Goal: Task Accomplishment & Management: Use online tool/utility

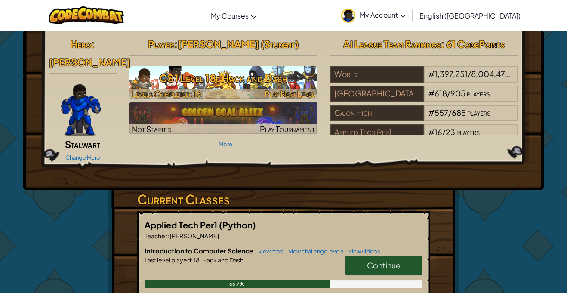
click at [290, 75] on h3 "CS1 Level 18: Hack and Dash" at bounding box center [223, 77] width 188 height 19
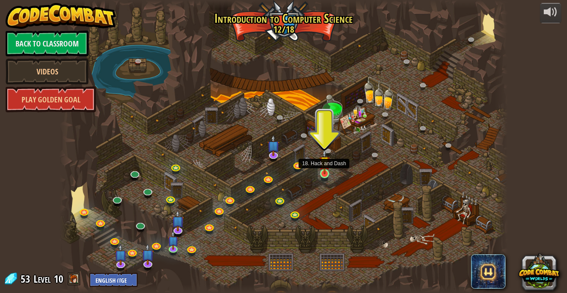
click at [322, 169] on img at bounding box center [324, 161] width 11 height 25
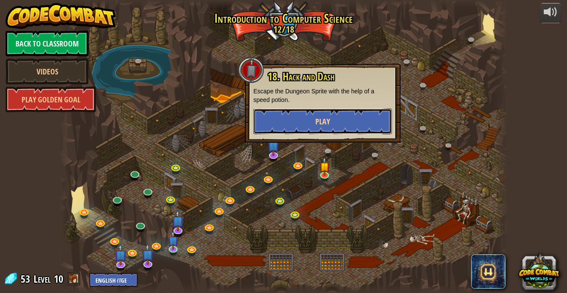
click at [307, 120] on button "Play" at bounding box center [322, 121] width 138 height 26
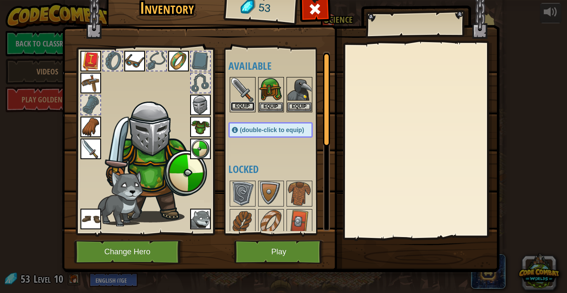
click at [234, 102] on button "Equip" at bounding box center [242, 106] width 24 height 9
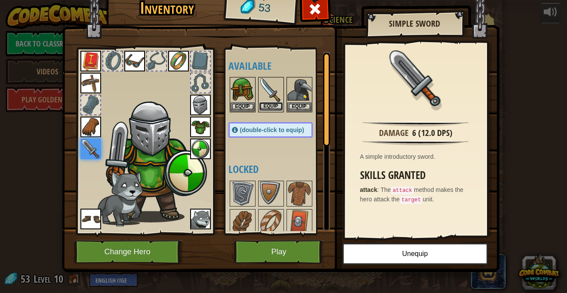
click at [268, 106] on button "Equip" at bounding box center [271, 106] width 24 height 9
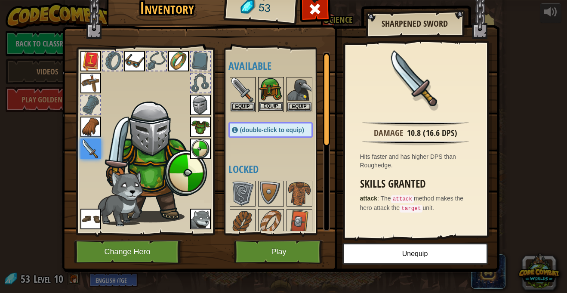
click at [264, 100] on img at bounding box center [271, 90] width 24 height 24
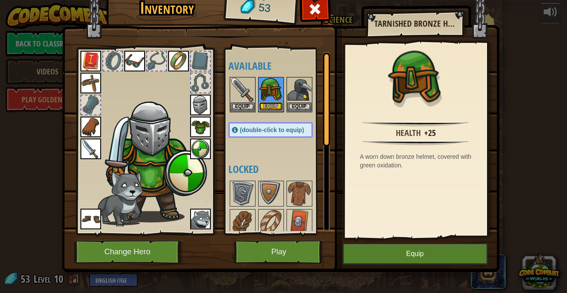
click at [267, 107] on button "Equip" at bounding box center [271, 106] width 24 height 9
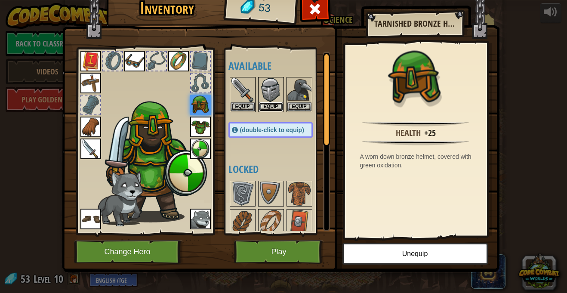
click at [267, 107] on button "Equip" at bounding box center [271, 106] width 24 height 9
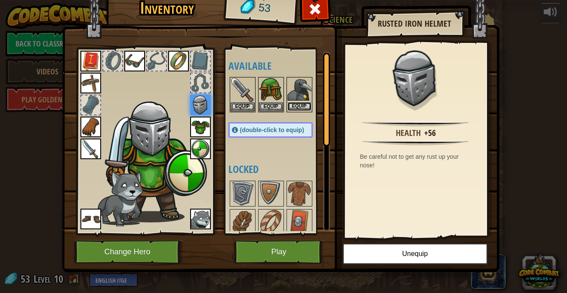
click at [293, 102] on button "Equip" at bounding box center [299, 106] width 24 height 9
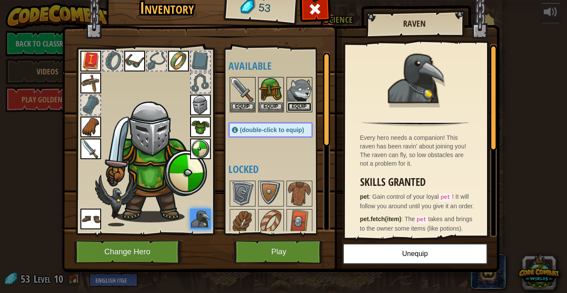
click at [293, 102] on button "Equip" at bounding box center [299, 106] width 24 height 9
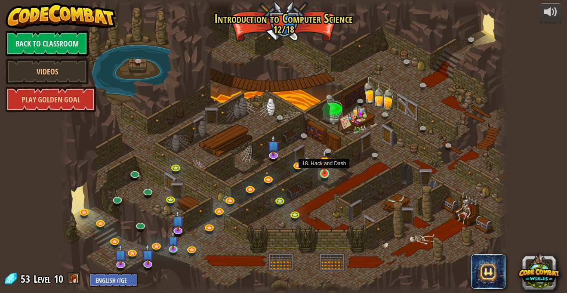
click at [319, 172] on img at bounding box center [324, 161] width 11 height 25
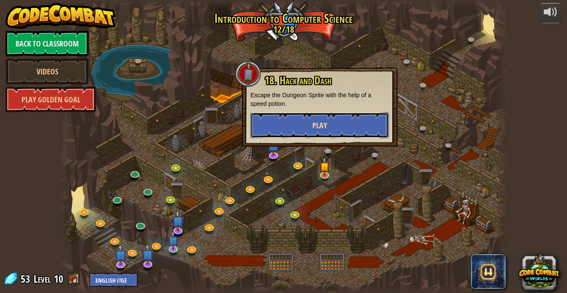
click at [309, 122] on button "Play" at bounding box center [319, 125] width 138 height 26
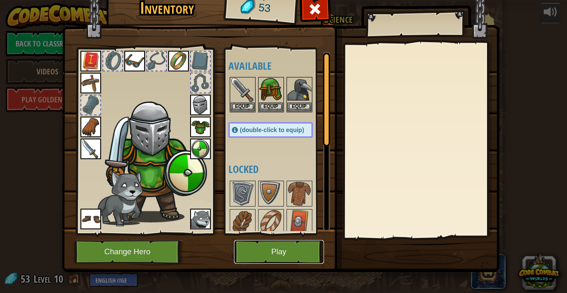
click at [286, 252] on button "Play" at bounding box center [279, 252] width 90 height 24
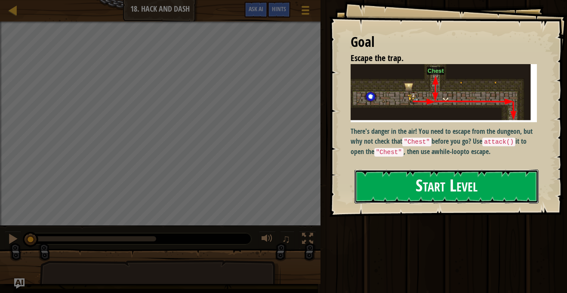
click at [458, 201] on button "Start Level" at bounding box center [446, 186] width 184 height 34
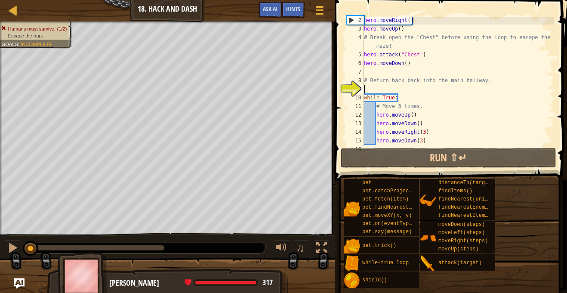
scroll to position [13, 0]
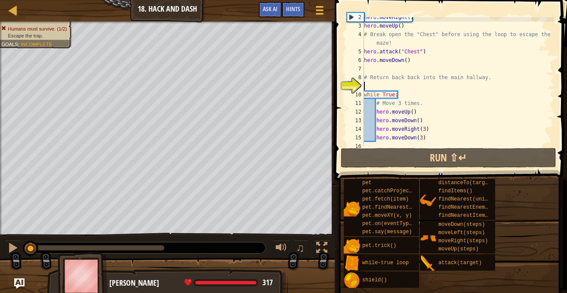
click at [408, 28] on div "hero . moveRight ( ) hero . moveUp ( ) # Break open the "Chest" before using th…" at bounding box center [458, 86] width 192 height 146
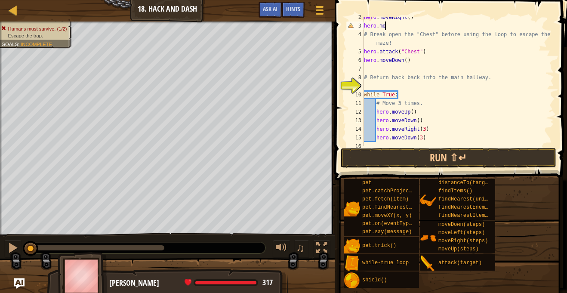
scroll to position [4, 0]
type textarea "h"
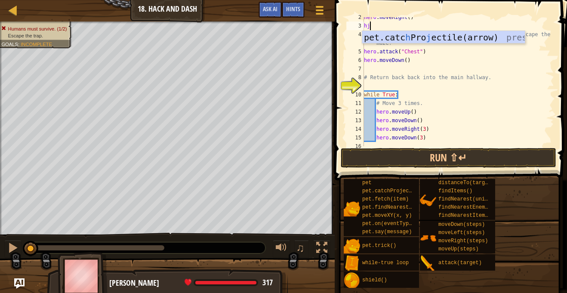
type textarea "h"
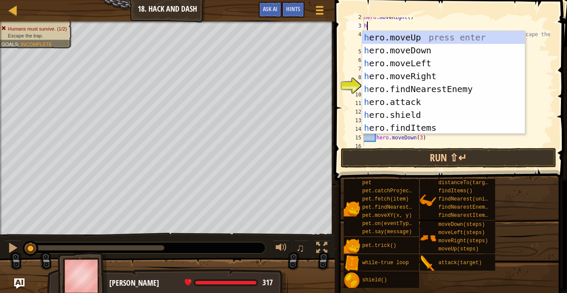
scroll to position [4, 0]
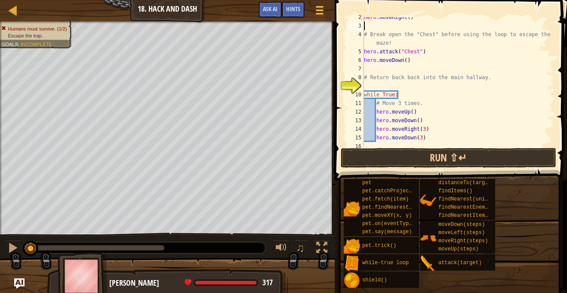
type textarea "h"
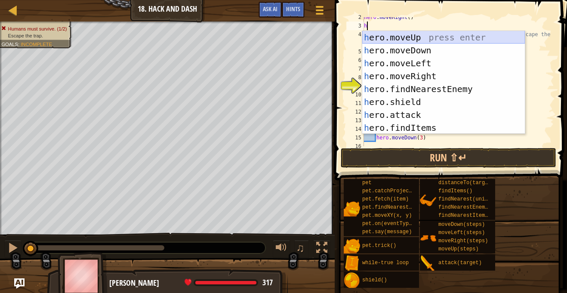
click at [419, 38] on div "h ero.moveUp press enter h ero.moveDown press enter h ero.moveLeft press enter …" at bounding box center [443, 95] width 163 height 129
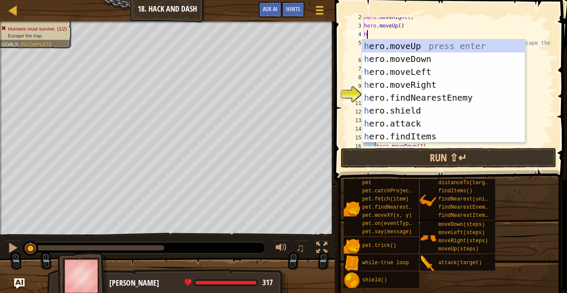
scroll to position [4, 0]
click at [411, 135] on div "he ro.moveUp press enter he ro.moveDown press enter he ro.moveLeft press enter …" at bounding box center [443, 104] width 163 height 129
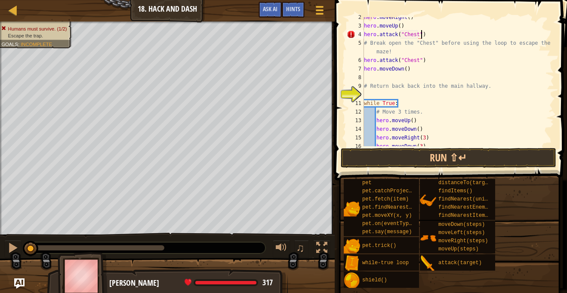
scroll to position [4, 8]
type textarea "hero.attack("Chest")"
click at [407, 154] on button "Run ⇧↵" at bounding box center [448, 158] width 215 height 20
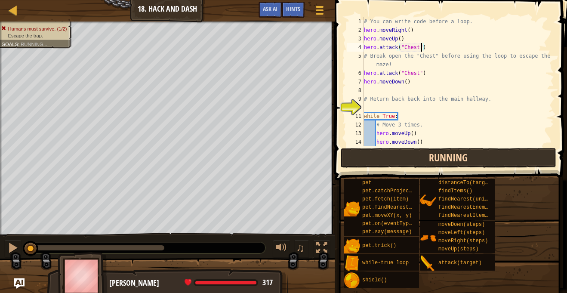
scroll to position [0, 0]
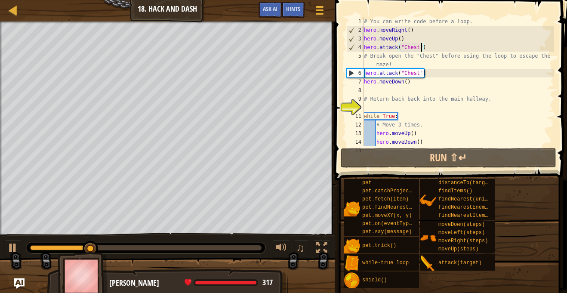
click at [436, 49] on div "# You can write code before a loop. hero . moveRight ( ) hero . moveUp ( ) hero…" at bounding box center [458, 90] width 192 height 146
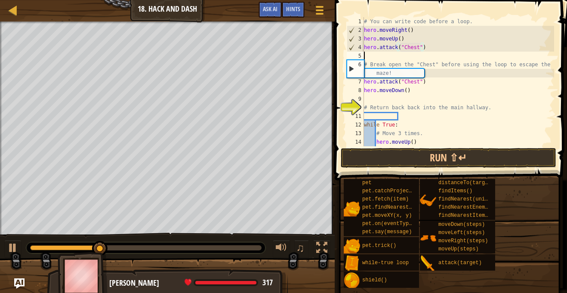
scroll to position [4, 0]
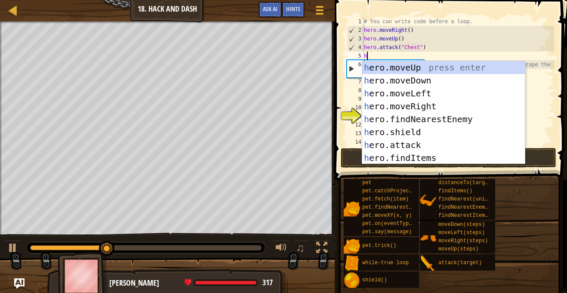
type textarea "he"
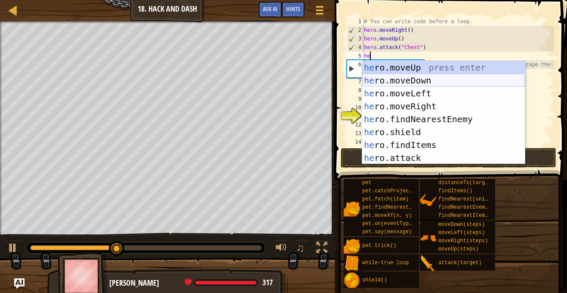
click at [430, 80] on div "he ro.moveUp press enter he ro.moveDown press enter he ro.moveLeft press enter …" at bounding box center [443, 125] width 163 height 129
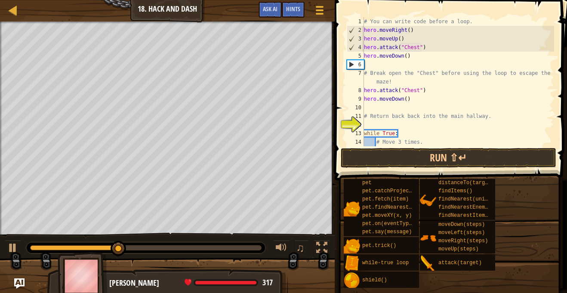
scroll to position [4, 0]
type textarea "h"
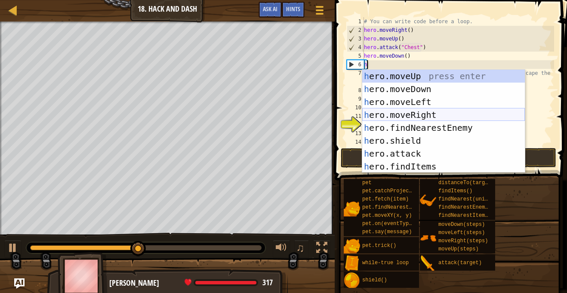
click at [409, 117] on div "h ero.moveUp press enter h ero.moveDown press enter h ero.moveLeft press enter …" at bounding box center [443, 134] width 163 height 129
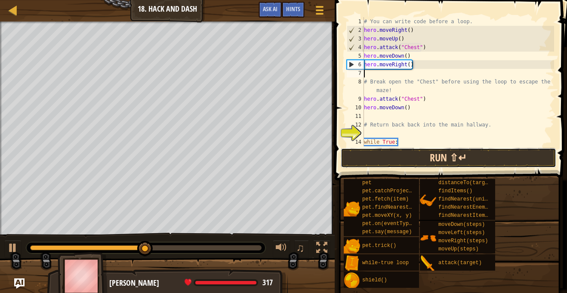
click at [398, 155] on button "Run ⇧↵" at bounding box center [448, 158] width 215 height 20
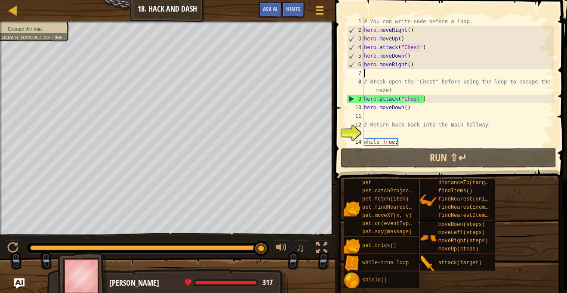
click at [431, 65] on div "# You can write code before a loop. hero . moveRight ( ) hero . moveUp ( ) hero…" at bounding box center [458, 90] width 192 height 146
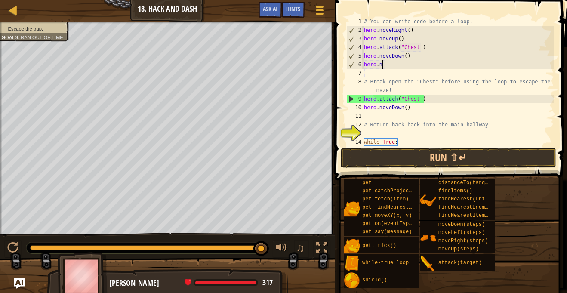
scroll to position [4, 1]
type textarea "h"
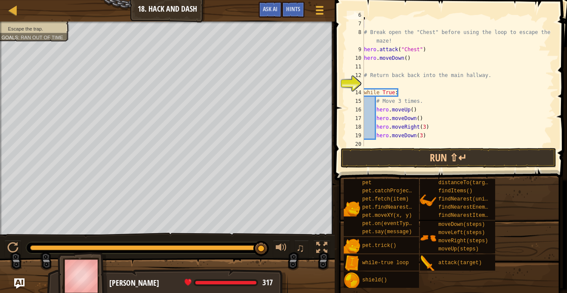
scroll to position [52, 0]
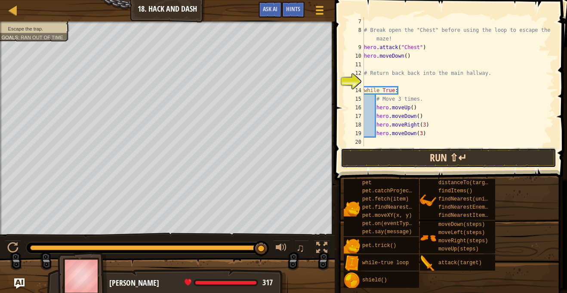
click at [485, 156] on button "Run ⇧↵" at bounding box center [448, 158] width 215 height 20
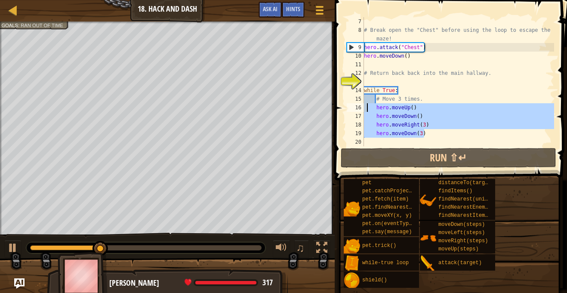
drag, startPoint x: 441, startPoint y: 132, endPoint x: 368, endPoint y: 107, distance: 77.1
click at [368, 107] on div "# Break open the "Chest" before using the loop to escape the maze! hero . attac…" at bounding box center [458, 90] width 192 height 146
type textarea "hero.moveUp() hero.moveDown()"
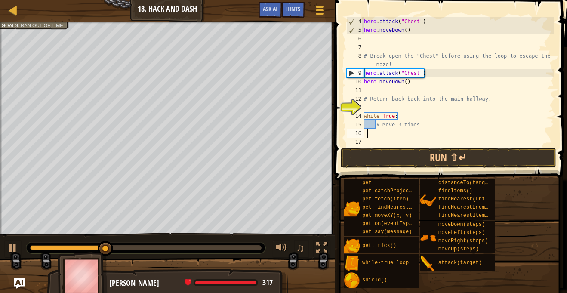
scroll to position [26, 0]
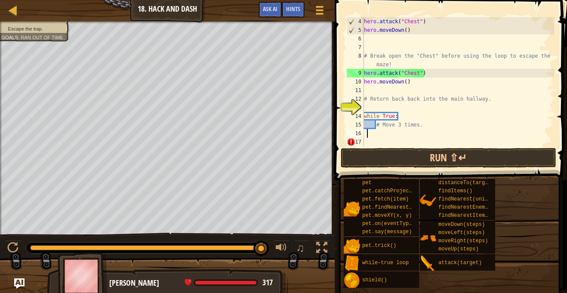
type textarea "h"
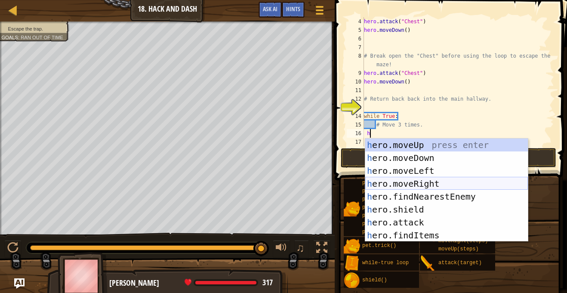
click at [419, 184] on div "h ero.moveUp press enter h ero.moveDown press enter h ero.moveLeft press enter …" at bounding box center [446, 202] width 163 height 129
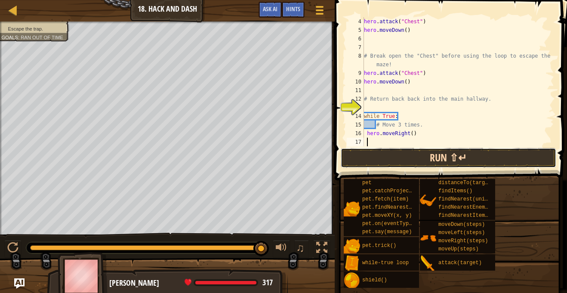
click at [394, 162] on button "Run ⇧↵" at bounding box center [448, 158] width 215 height 20
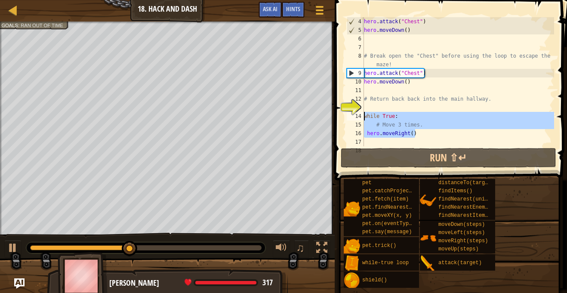
drag, startPoint x: 418, startPoint y: 134, endPoint x: 364, endPoint y: 114, distance: 57.1
click at [364, 114] on div "hero . attack ( "Chest" ) hero . moveDown ( ) # Break open the "Chest" before u…" at bounding box center [458, 90] width 192 height 146
type textarea "while True: # Move 3 times."
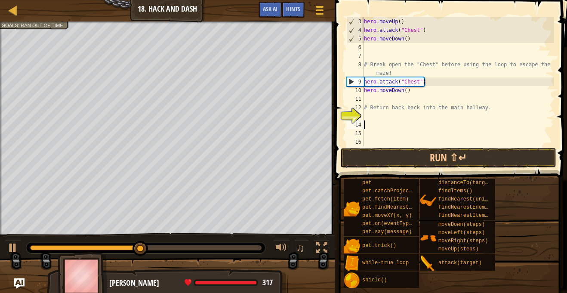
scroll to position [17, 0]
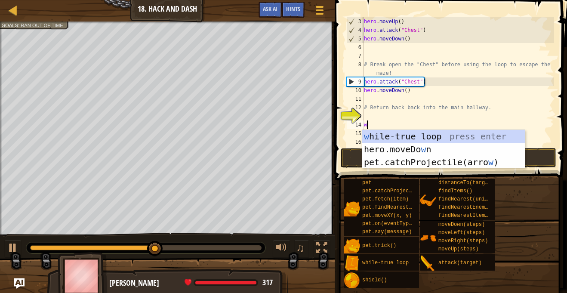
type textarea "w"
click at [412, 140] on div "w [PERSON_NAME]-true loop press enter hero.moveDo w n press enter pet.catchProj…" at bounding box center [443, 162] width 163 height 64
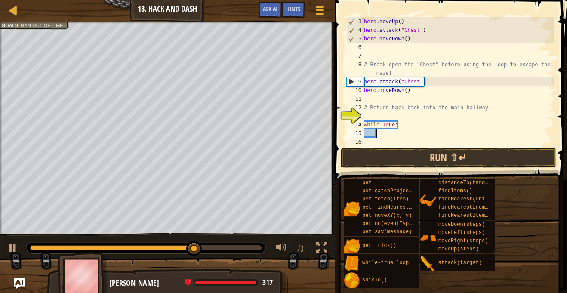
type textarea "h"
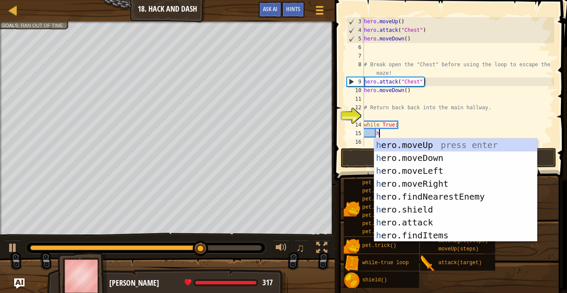
scroll to position [4, 2]
click at [433, 181] on div "h ero.moveUp press enter h ero.moveDown press enter h ero.moveLeft press enter …" at bounding box center [455, 202] width 163 height 129
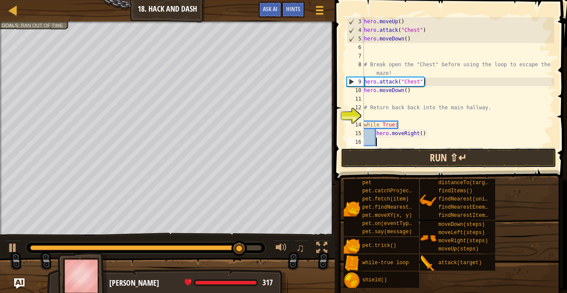
click at [402, 155] on button "Run ⇧↵" at bounding box center [448, 158] width 215 height 20
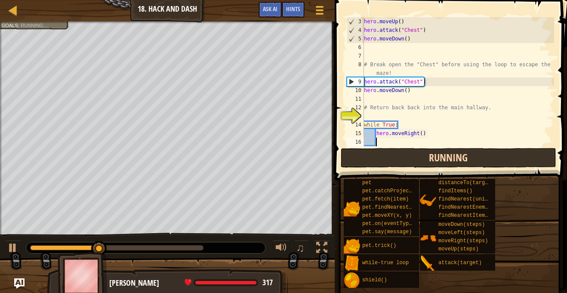
type textarea "h"
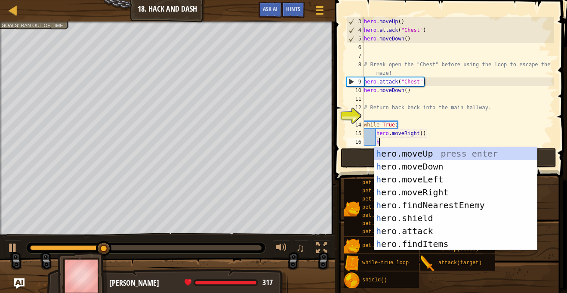
scroll to position [4, 2]
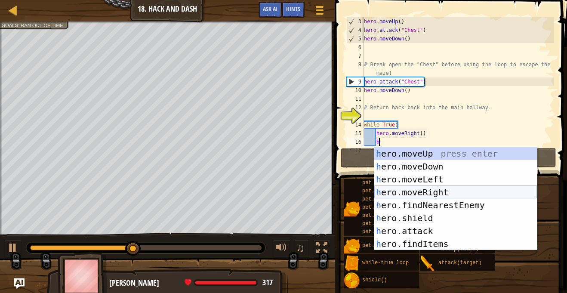
click at [438, 194] on div "h ero.moveUp press enter h ero.moveDown press enter h ero.moveLeft press enter …" at bounding box center [455, 211] width 163 height 129
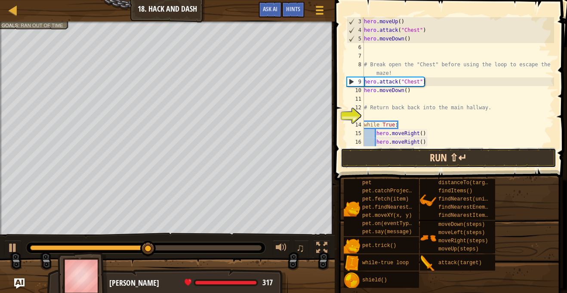
click at [414, 157] on button "Run ⇧↵" at bounding box center [448, 158] width 215 height 20
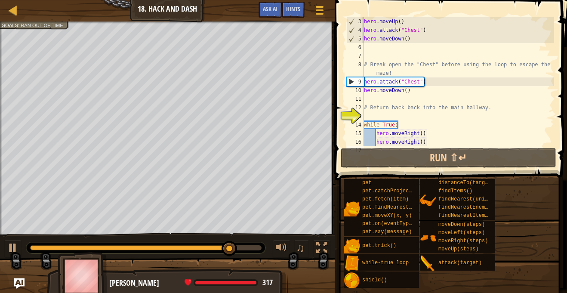
click at [427, 139] on div "hero . moveUp ( ) hero . attack ( "Chest" ) hero . moveDown ( ) # Break open th…" at bounding box center [458, 90] width 192 height 146
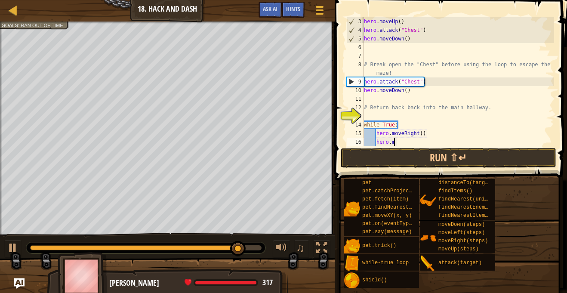
type textarea "h"
click at [420, 130] on div "hero . moveUp ( ) hero . attack ( "Chest" ) hero . moveDown ( ) # Break open th…" at bounding box center [458, 90] width 192 height 146
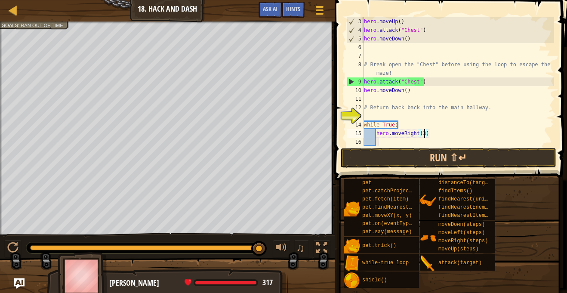
scroll to position [4, 9]
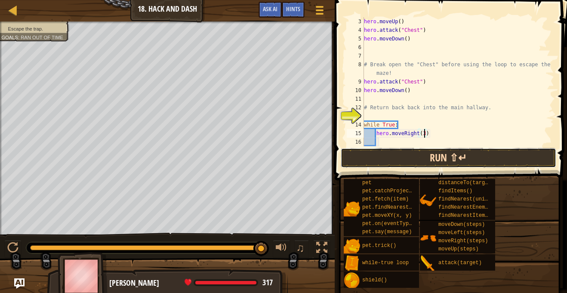
click at [444, 156] on button "Run ⇧↵" at bounding box center [448, 158] width 215 height 20
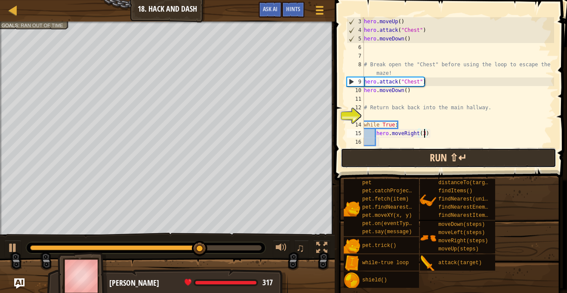
click at [411, 160] on button "Run ⇧↵" at bounding box center [448, 158] width 215 height 20
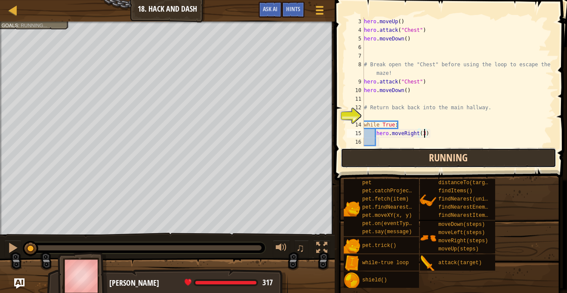
click at [411, 160] on button "Running" at bounding box center [448, 158] width 215 height 20
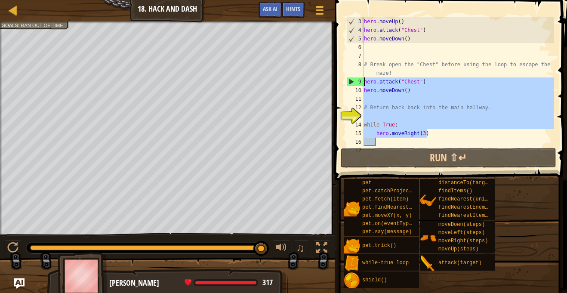
drag, startPoint x: 449, startPoint y: 129, endPoint x: 352, endPoint y: 85, distance: 107.0
click at [352, 85] on div "hero.moveRight(3) 3 4 5 6 7 8 9 10 11 12 13 14 15 16 17 hero . moveUp ( ) hero …" at bounding box center [449, 81] width 209 height 129
type textarea "hero.attack("Chest") hero.moveDown()"
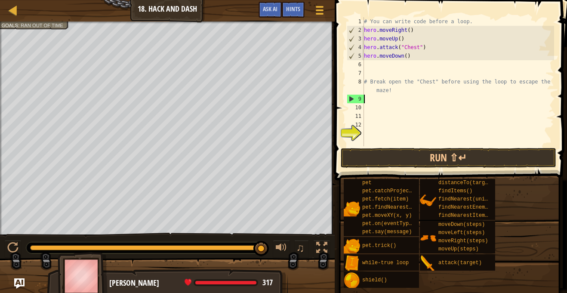
scroll to position [4, 0]
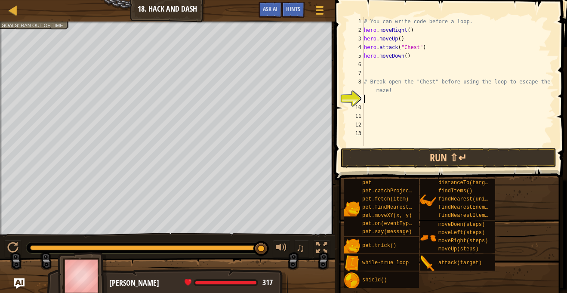
type textarea "h"
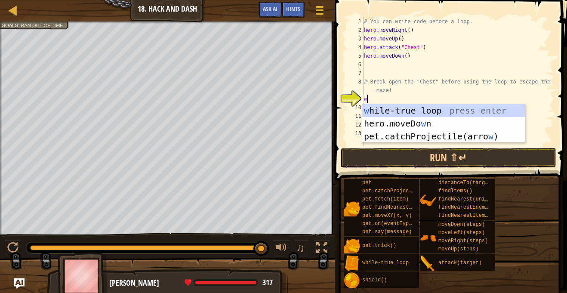
type textarea "wh"
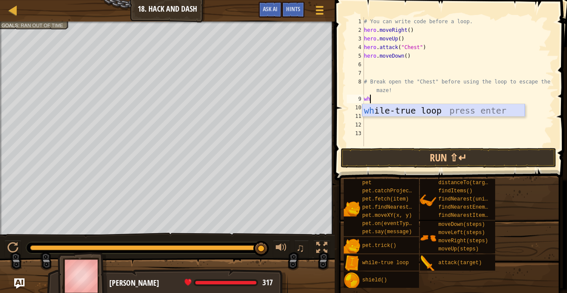
click at [399, 107] on div "wh ile-true loop press enter" at bounding box center [443, 123] width 163 height 39
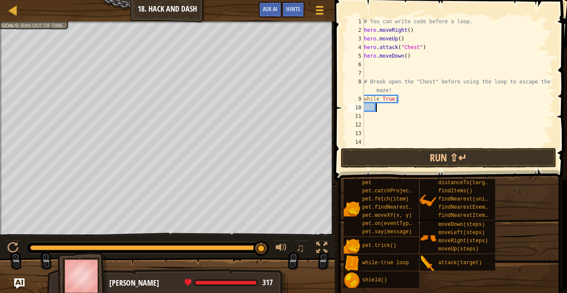
type textarea "h"
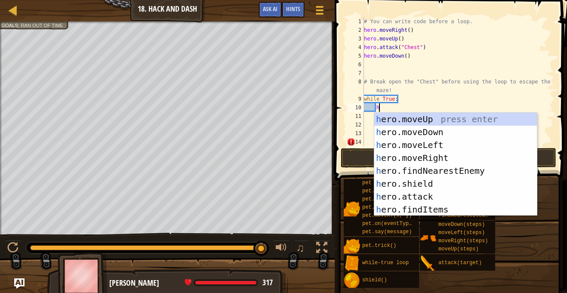
scroll to position [4, 2]
click at [421, 154] on div "h ero.moveUp press enter h ero.moveDown press enter h ero.moveLeft press enter …" at bounding box center [455, 177] width 163 height 129
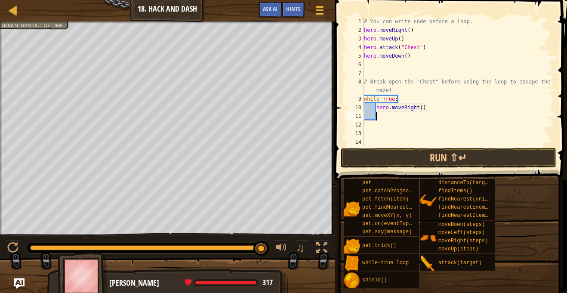
click at [422, 107] on div "# You can write code before a loop. hero . moveRight ( ) hero . moveUp ( ) hero…" at bounding box center [458, 90] width 192 height 146
type textarea "hero.moveRight(3)"
click at [423, 155] on button "Run ⇧↵" at bounding box center [448, 158] width 215 height 20
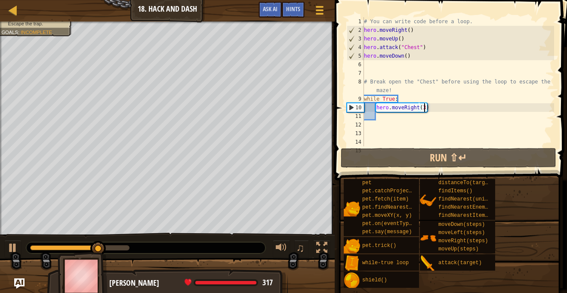
click at [379, 116] on div "# You can write code before a loop. hero . moveRight ( ) hero . moveUp ( ) hero…" at bounding box center [458, 90] width 192 height 146
type textarea "b"
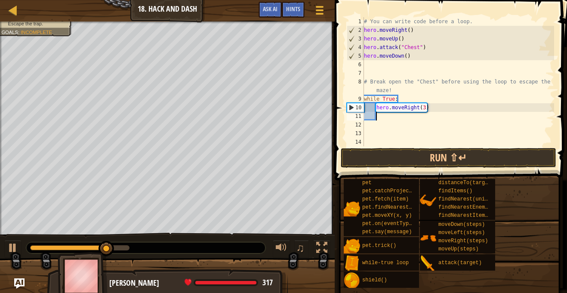
scroll to position [4, 1]
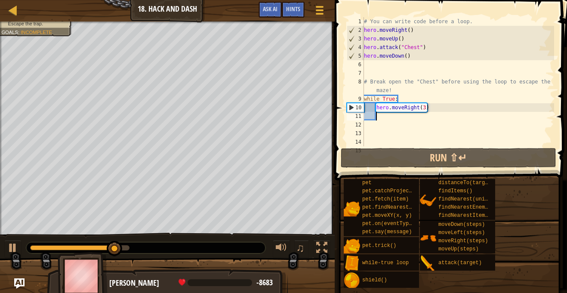
type textarea "h"
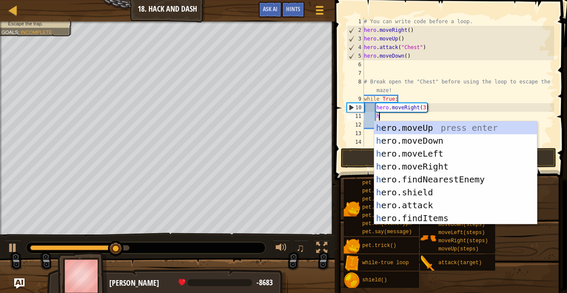
scroll to position [4, 2]
click at [422, 139] on div "h ero.moveUp press enter h ero.moveDown press enter h ero.moveLeft press enter …" at bounding box center [455, 185] width 163 height 129
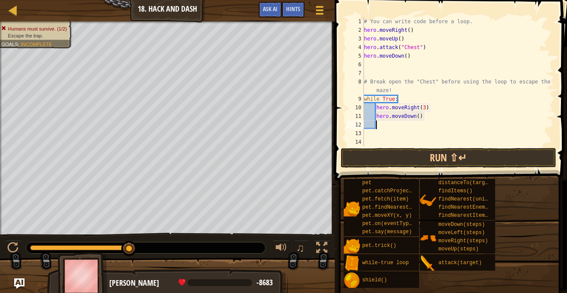
click at [419, 117] on div "# You can write code before a loop. hero . moveRight ( ) hero . moveUp ( ) hero…" at bounding box center [458, 90] width 192 height 146
type textarea "hero.moveDown(3)"
click at [411, 161] on button "Run ⇧↵" at bounding box center [448, 158] width 215 height 20
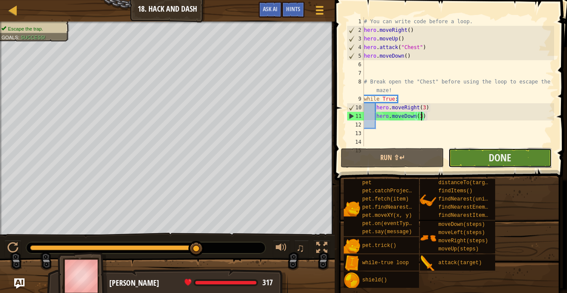
click at [481, 160] on button "Done" at bounding box center [499, 158] width 103 height 20
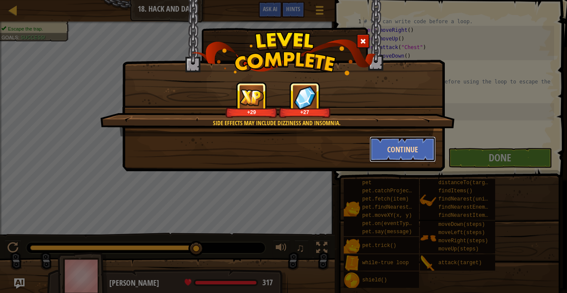
click at [401, 150] on button "Continue" at bounding box center [402, 149] width 67 height 26
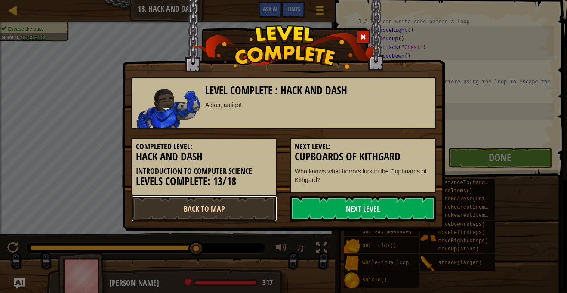
click at [198, 206] on link "Back to Map" at bounding box center [204, 209] width 146 height 26
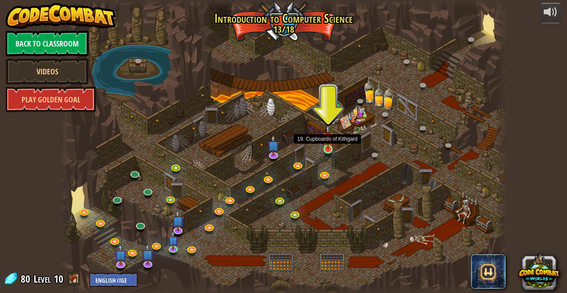
click at [329, 146] on img at bounding box center [327, 137] width 11 height 25
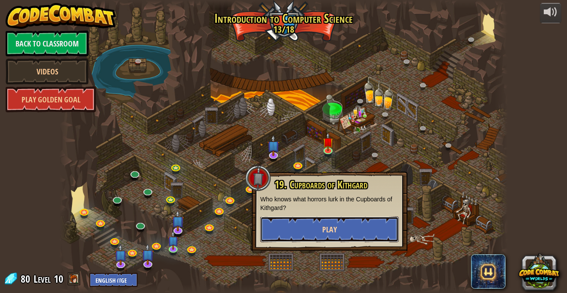
click at [342, 229] on button "Play" at bounding box center [329, 229] width 138 height 26
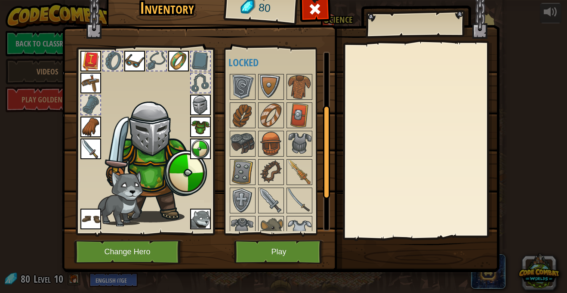
scroll to position [100, 0]
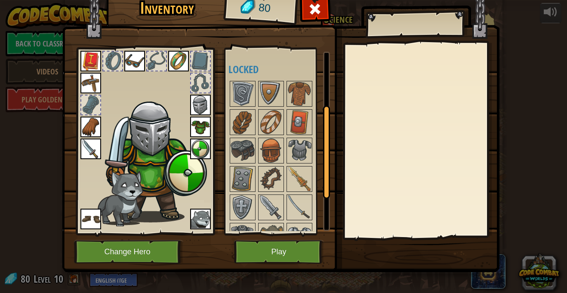
drag, startPoint x: 325, startPoint y: 130, endPoint x: 335, endPoint y: 179, distance: 50.0
click at [335, 179] on div "Inventory 80 Available Equip Equip Equip Equip Equip Equip Equip Equip Equip Eq…" at bounding box center [283, 131] width 437 height 284
click at [241, 91] on img at bounding box center [242, 94] width 24 height 24
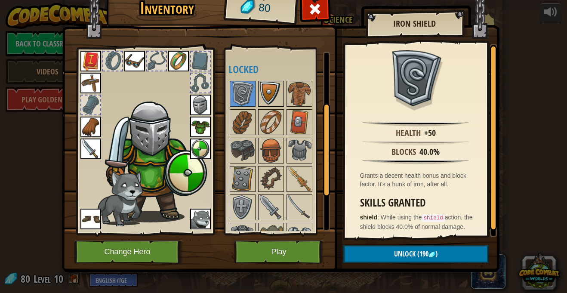
click at [269, 93] on img at bounding box center [271, 94] width 24 height 24
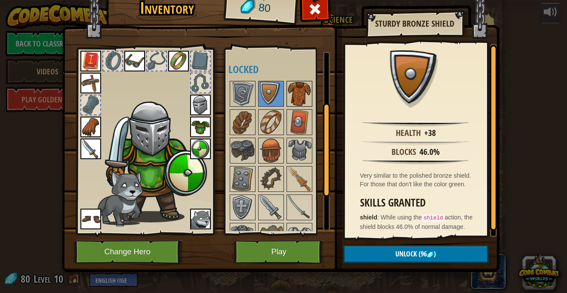
click at [296, 102] on img at bounding box center [299, 94] width 24 height 24
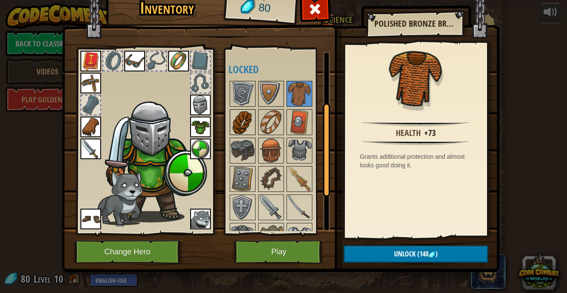
click at [233, 127] on img at bounding box center [242, 122] width 24 height 24
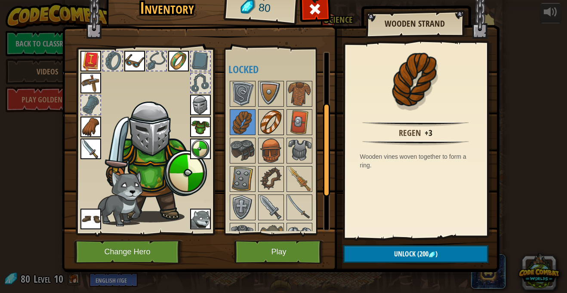
click at [273, 123] on img at bounding box center [271, 122] width 24 height 24
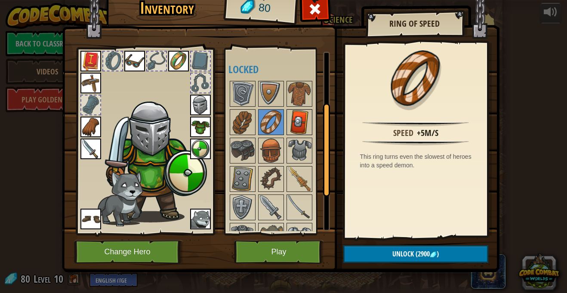
click at [305, 129] on img at bounding box center [299, 122] width 24 height 24
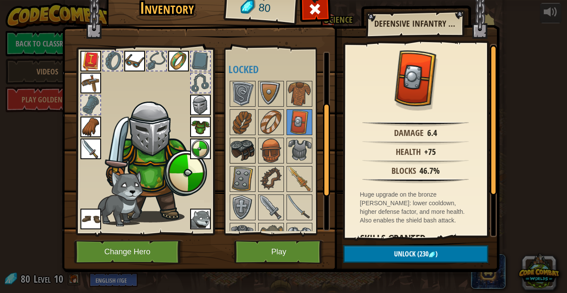
click at [243, 147] on img at bounding box center [242, 150] width 24 height 24
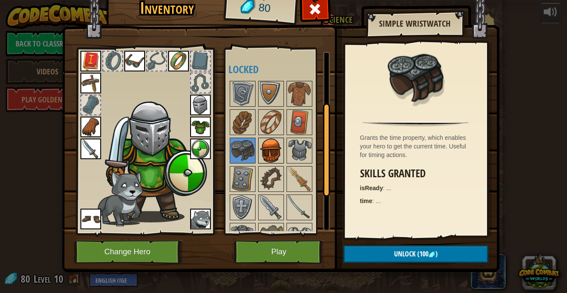
click at [265, 150] on img at bounding box center [271, 150] width 24 height 24
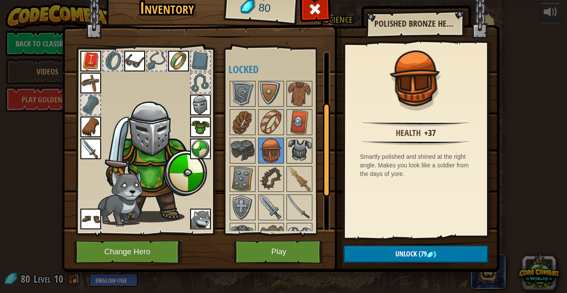
click at [298, 150] on img at bounding box center [299, 150] width 24 height 24
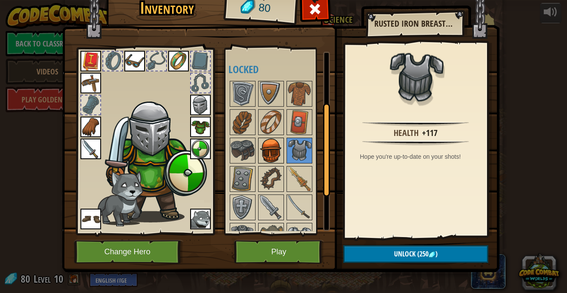
click at [272, 149] on img at bounding box center [271, 150] width 24 height 24
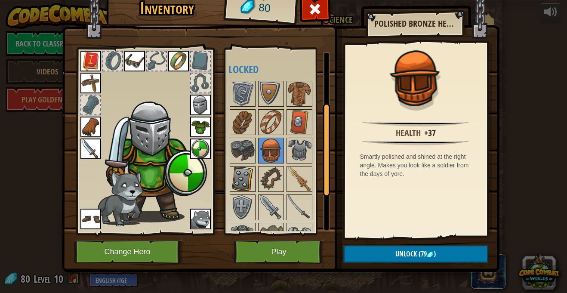
click at [241, 172] on img at bounding box center [242, 179] width 24 height 24
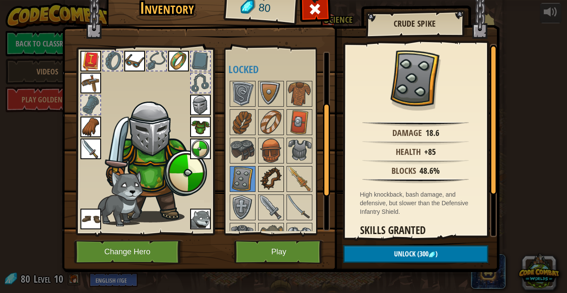
click at [269, 178] on img at bounding box center [271, 179] width 24 height 24
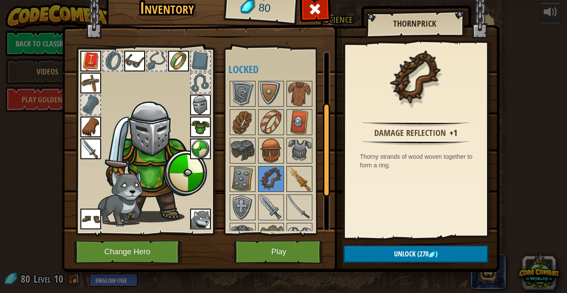
click at [297, 184] on img at bounding box center [299, 179] width 24 height 24
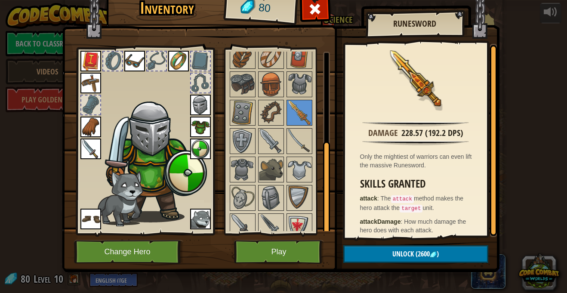
scroll to position [175, 0]
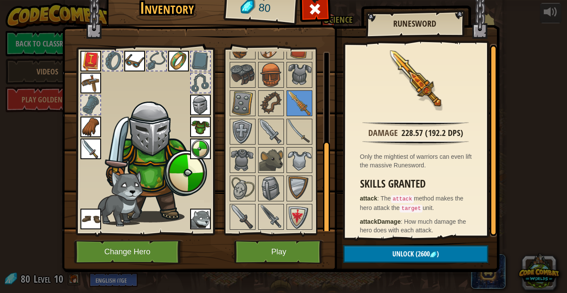
drag, startPoint x: 327, startPoint y: 145, endPoint x: 334, endPoint y: 193, distance: 49.1
click at [334, 193] on div "Inventory 80 Available Equip Equip Equip Equip Equip Equip Equip Equip Equip Eq…" at bounding box center [283, 131] width 437 height 284
click at [248, 130] on img at bounding box center [242, 132] width 24 height 24
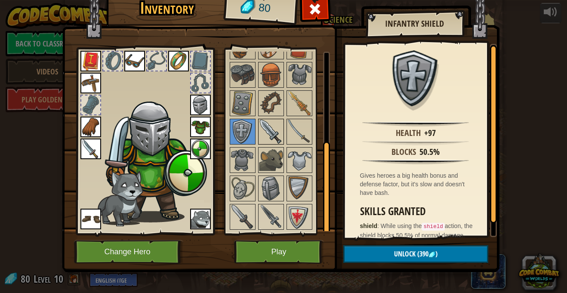
click at [280, 128] on img at bounding box center [271, 132] width 24 height 24
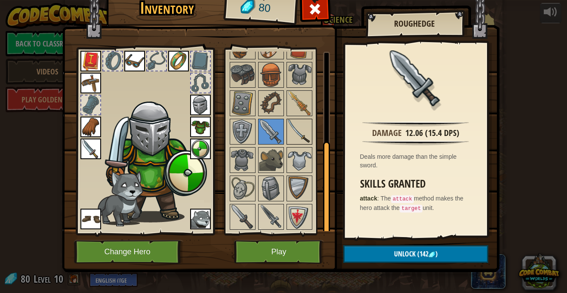
click at [299, 132] on img at bounding box center [299, 132] width 24 height 24
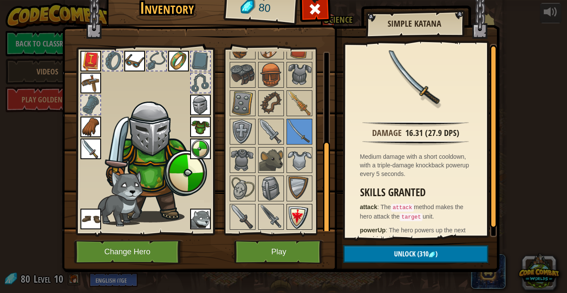
click at [297, 227] on img at bounding box center [299, 217] width 24 height 24
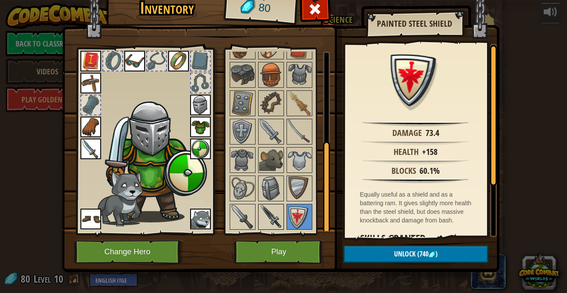
click at [274, 218] on img at bounding box center [271, 217] width 24 height 24
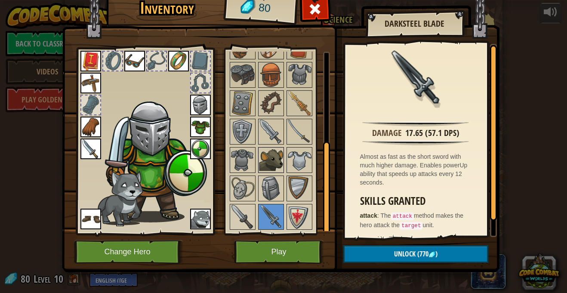
click at [281, 155] on img at bounding box center [271, 160] width 24 height 24
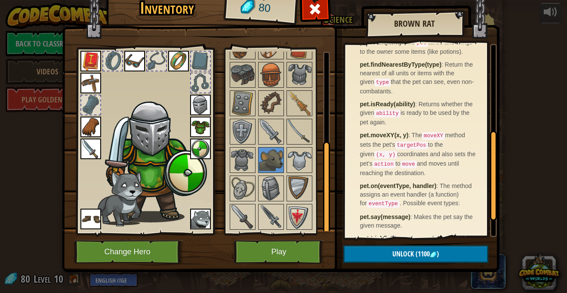
scroll to position [234, 0]
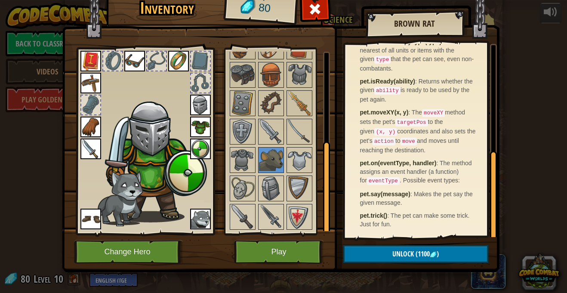
drag, startPoint x: 490, startPoint y: 116, endPoint x: 530, endPoint y: 228, distance: 119.4
click at [530, 228] on div "Inventory 80 Available Equip Equip Equip Equip Equip Equip Equip Equip Equip Eq…" at bounding box center [283, 146] width 567 height 293
click at [241, 187] on img at bounding box center [242, 188] width 24 height 24
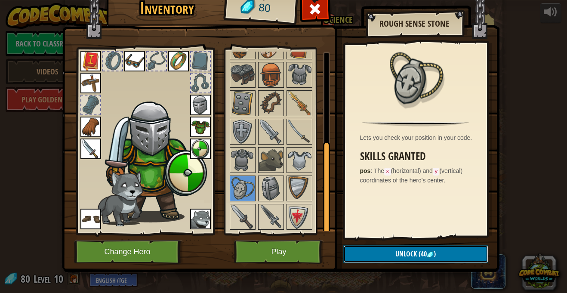
click at [431, 255] on img at bounding box center [430, 254] width 7 height 7
click at [398, 250] on button "Confirm" at bounding box center [415, 254] width 145 height 18
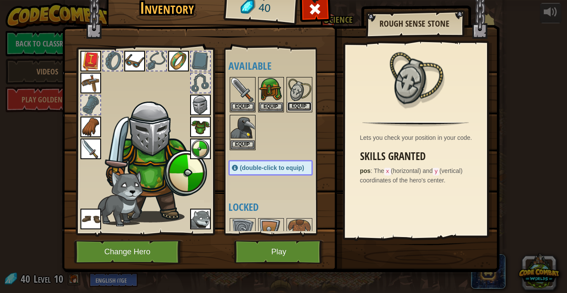
click at [299, 104] on button "Equip" at bounding box center [299, 106] width 24 height 9
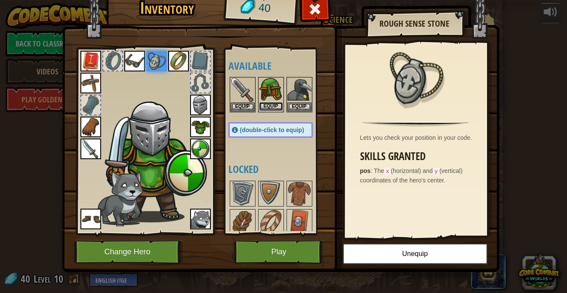
click at [267, 102] on button "Equip" at bounding box center [271, 106] width 24 height 9
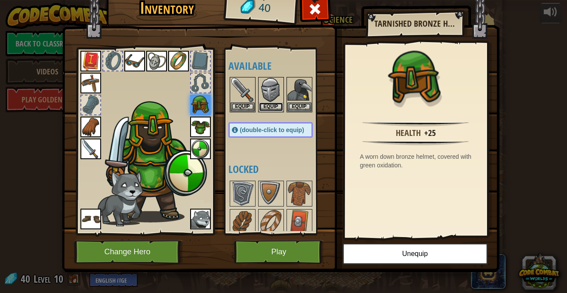
click at [267, 102] on button "Equip" at bounding box center [271, 106] width 24 height 9
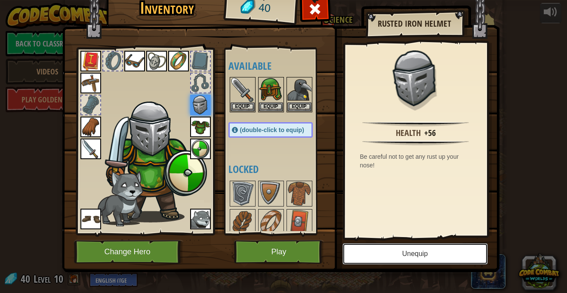
click at [408, 256] on button "Unequip" at bounding box center [414, 253] width 145 height 21
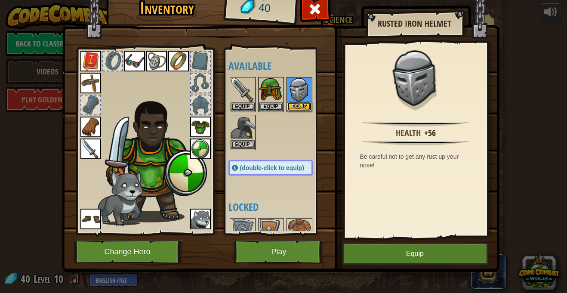
click at [295, 108] on button "Equip" at bounding box center [299, 106] width 24 height 9
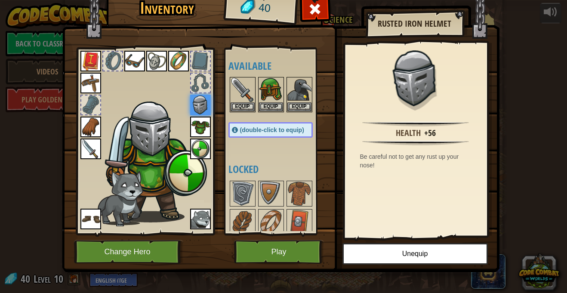
click at [281, 131] on span "(double-click to equip)" at bounding box center [272, 129] width 64 height 7
click at [293, 252] on button "Play" at bounding box center [279, 252] width 90 height 24
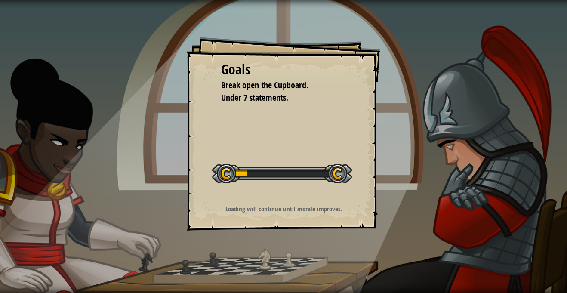
click at [301, 175] on div at bounding box center [282, 173] width 140 height 19
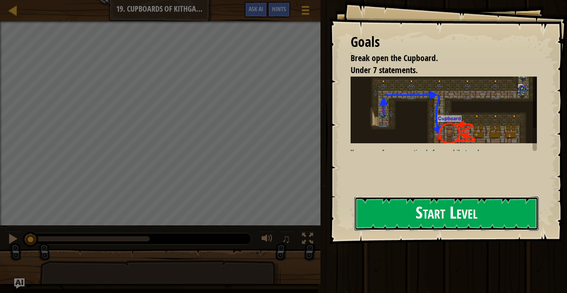
click at [461, 218] on button "Start Level" at bounding box center [446, 214] width 184 height 34
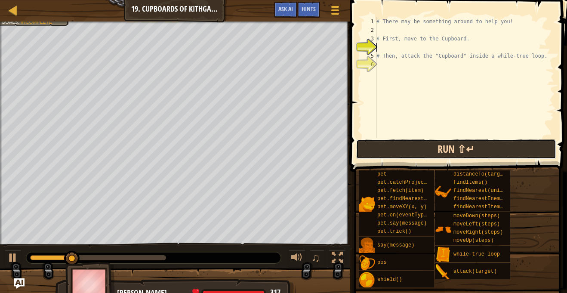
click at [414, 151] on button "Run ⇧↵" at bounding box center [456, 149] width 200 height 20
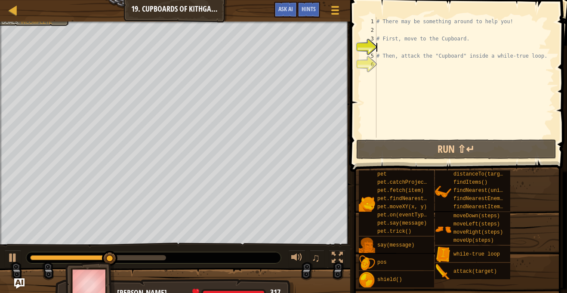
type textarea "h"
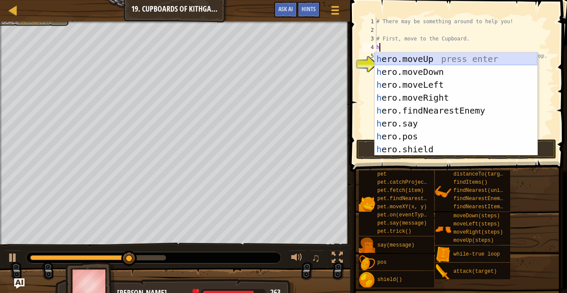
click at [411, 55] on div "h ero.moveUp press enter h ero.moveDown press enter h ero.moveLeft press enter …" at bounding box center [456, 116] width 163 height 129
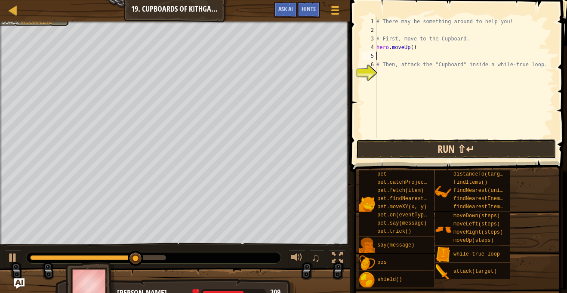
click at [429, 146] on button "Run ⇧↵" at bounding box center [456, 149] width 200 height 20
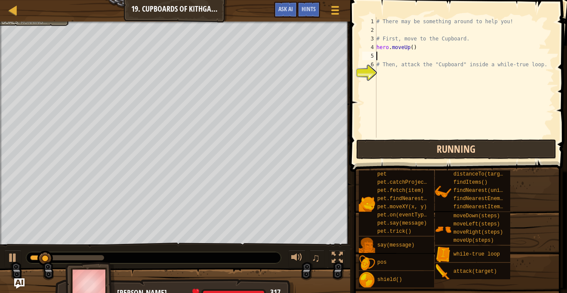
type textarea "h"
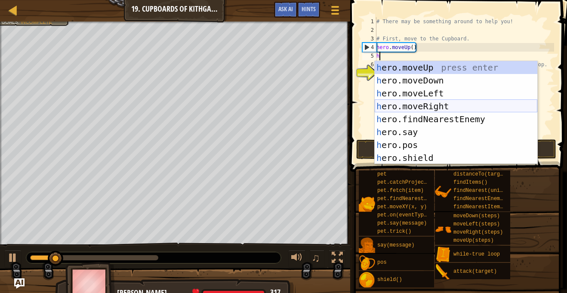
click at [424, 104] on div "h ero.moveUp press enter h ero.moveDown press enter h ero.moveLeft press enter …" at bounding box center [456, 125] width 163 height 129
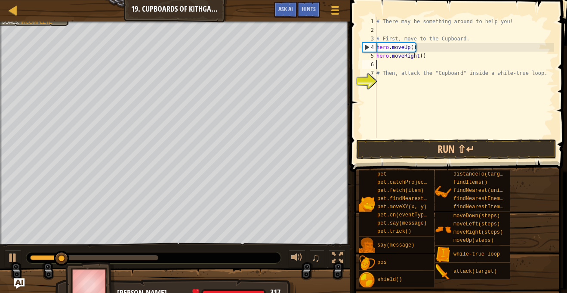
type textarea "h"
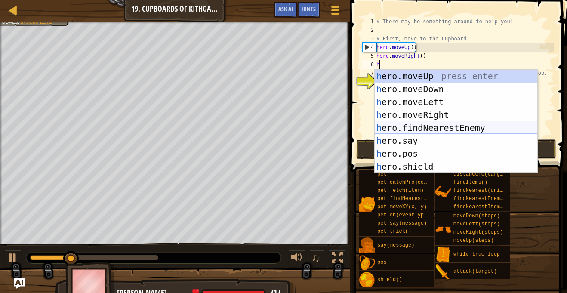
click at [428, 128] on div "h ero.moveUp press enter h ero.moveDown press enter h ero.moveLeft press enter …" at bounding box center [456, 134] width 163 height 129
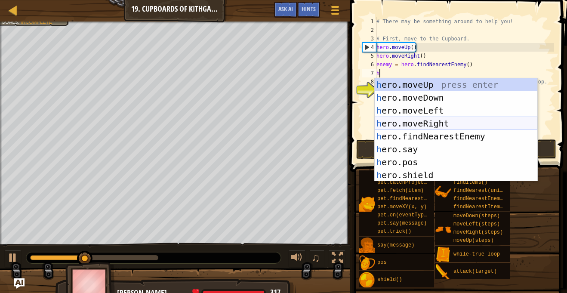
scroll to position [4, 0]
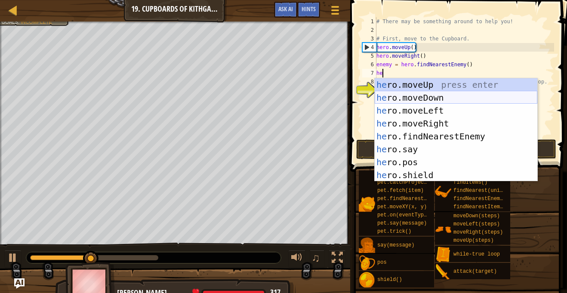
type textarea "h"
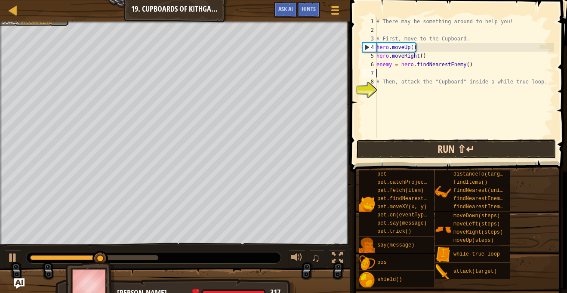
click at [412, 142] on button "Run ⇧↵" at bounding box center [456, 149] width 200 height 20
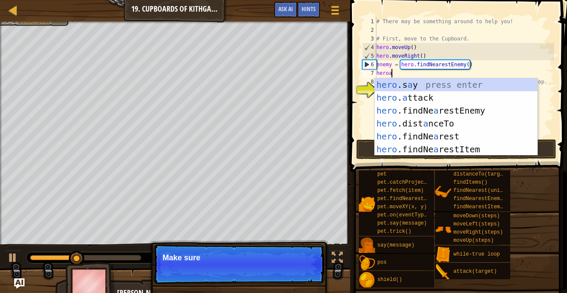
scroll to position [4, 2]
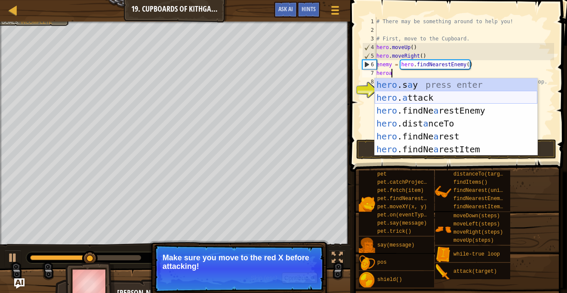
click at [441, 99] on div "hero .s a y press enter hero . a ttack press enter hero .findNe a restEnemy pre…" at bounding box center [456, 129] width 163 height 103
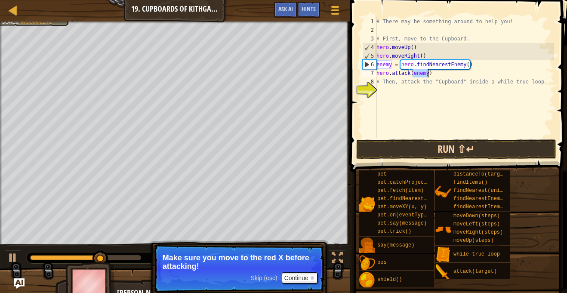
type textarea "hero.attack(enemy)"
click at [439, 150] on button "Run ⇧↵" at bounding box center [456, 149] width 200 height 20
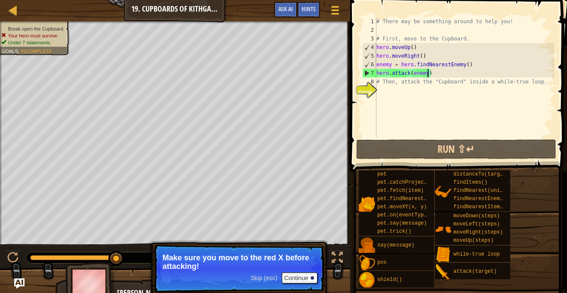
click at [439, 71] on div "# There may be something around to help you! # First, move to the Cupboard. her…" at bounding box center [464, 86] width 179 height 138
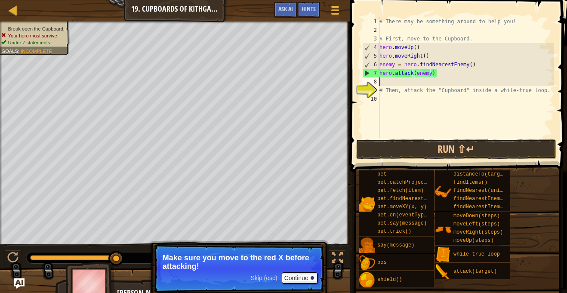
scroll to position [4, 0]
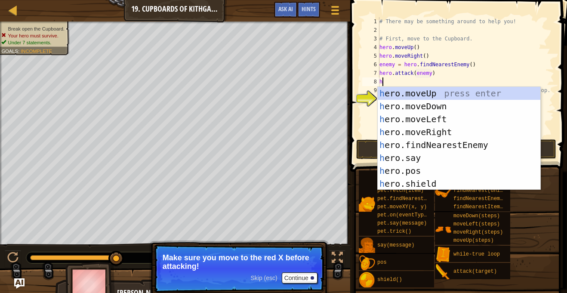
type textarea "he"
click at [462, 147] on div "he ro.moveUp press enter he ro.moveDown press enter he ro.moveLeft press enter …" at bounding box center [459, 151] width 163 height 129
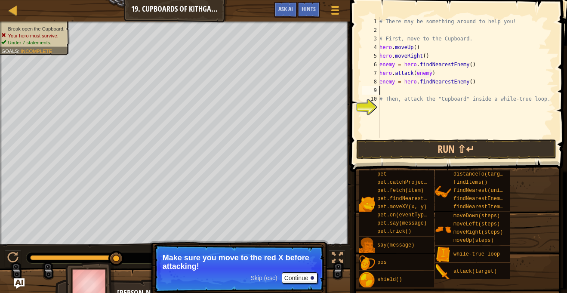
click at [477, 85] on div "# There may be something around to help you! # First, move to the Cupboard. her…" at bounding box center [466, 86] width 176 height 138
type textarea "e"
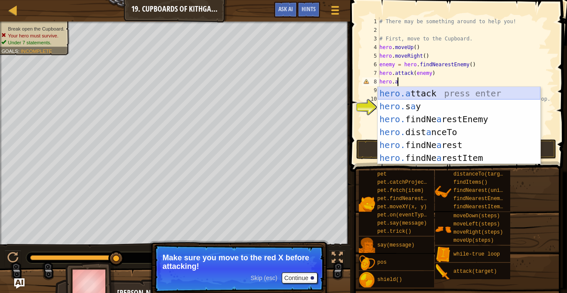
click at [477, 92] on div "hero.a ttack press enter hero. s a y press enter hero. findNe a restEnemy press…" at bounding box center [459, 138] width 163 height 103
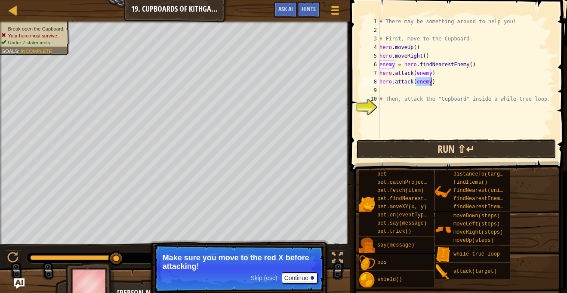
click at [436, 153] on button "Run ⇧↵" at bounding box center [456, 149] width 200 height 20
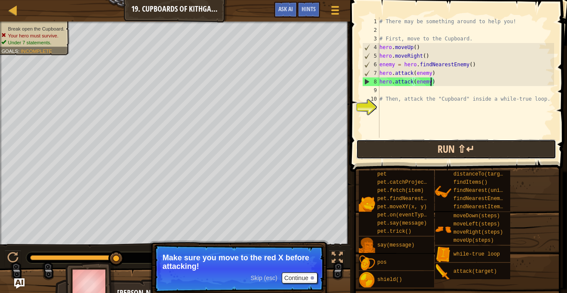
click at [404, 157] on button "Run ⇧↵" at bounding box center [456, 149] width 200 height 20
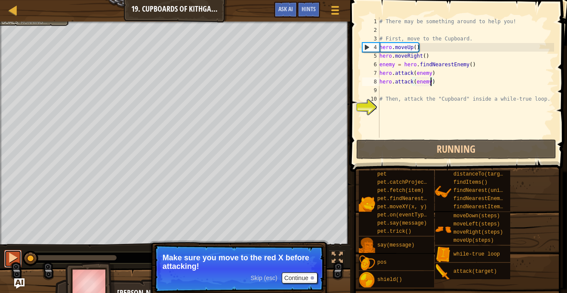
click at [15, 266] on button at bounding box center [12, 259] width 17 height 18
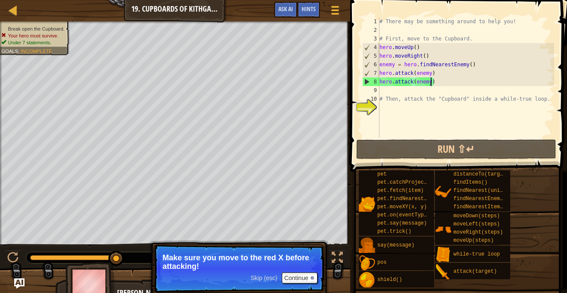
click at [429, 95] on div "# There may be something around to help you! # First, move to the Cupboard. her…" at bounding box center [466, 86] width 176 height 138
type textarea "# Then, attack the "Cupboard" inside a while-true loop."
click at [403, 90] on div "# There may be something around to help you! # First, move to the Cupboard. her…" at bounding box center [466, 86] width 176 height 138
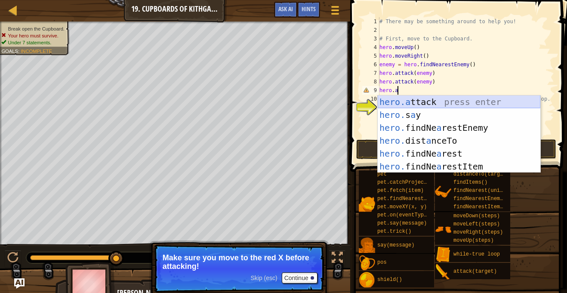
click at [436, 100] on div "hero.a ttack press enter hero. s a y press enter hero. findNe a restEnemy press…" at bounding box center [459, 146] width 163 height 103
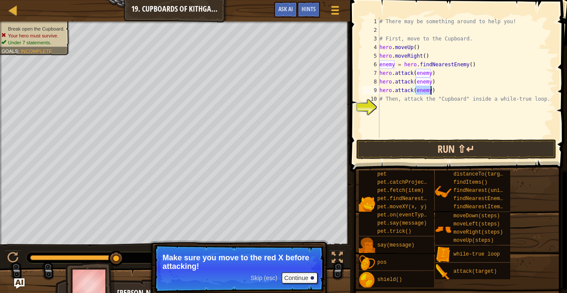
type textarea "hero.attack(enemy)"
click at [430, 152] on button "Run ⇧↵" at bounding box center [456, 149] width 200 height 20
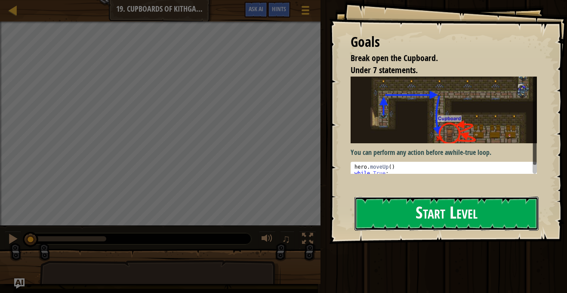
click at [420, 221] on button "Start Level" at bounding box center [446, 214] width 184 height 34
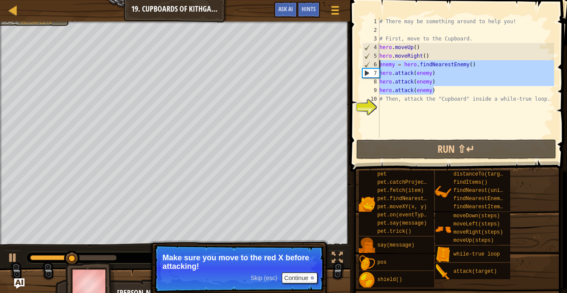
drag, startPoint x: 442, startPoint y: 92, endPoint x: 380, endPoint y: 62, distance: 69.4
click at [380, 62] on div "# There may be something around to help you! # First, move to the Cupboard. her…" at bounding box center [466, 86] width 176 height 138
type textarea "enemy = hero.findNearestEnemy() hero.attack(enemy)"
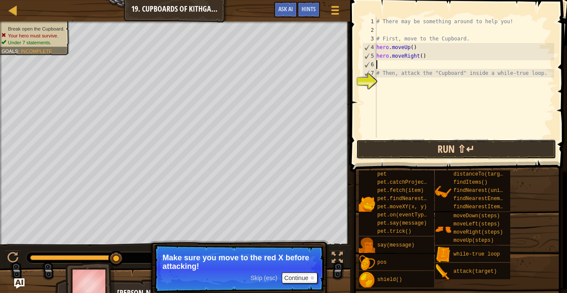
click at [394, 150] on button "Run ⇧↵" at bounding box center [456, 149] width 200 height 20
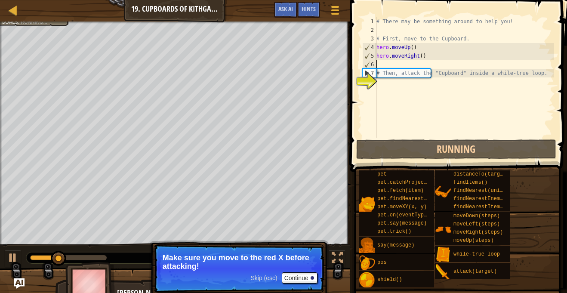
click at [422, 56] on div "# There may be something around to help you! # First, move to the Cupboard. her…" at bounding box center [464, 86] width 179 height 138
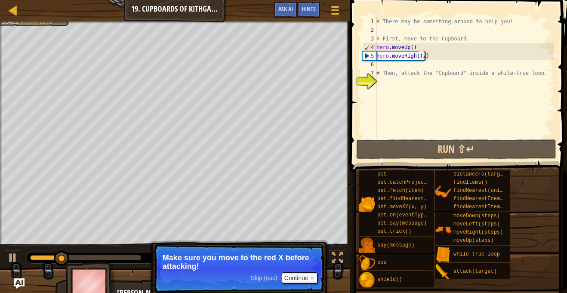
scroll to position [4, 7]
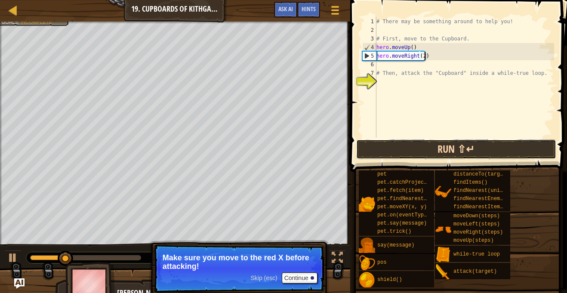
click at [426, 154] on button "Run ⇧↵" at bounding box center [456, 149] width 200 height 20
type textarea "hero.moveRight(2)"
click at [384, 61] on div "# There may be something around to help you! # First, move to the Cupboard. her…" at bounding box center [464, 86] width 179 height 138
type textarea "h"
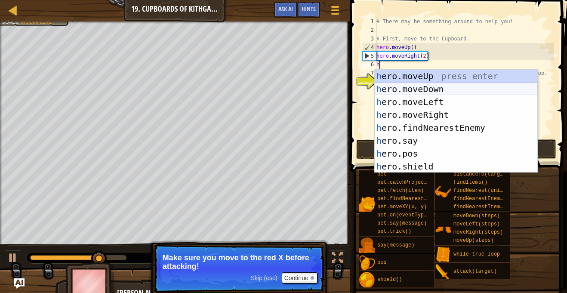
click at [407, 92] on div "h ero.moveUp press enter h ero.moveDown press enter h ero.moveLeft press enter …" at bounding box center [456, 134] width 163 height 129
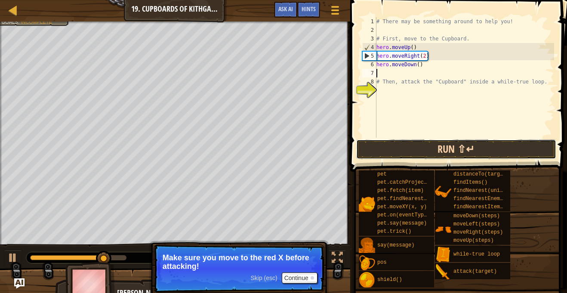
click at [418, 149] on button "Run ⇧↵" at bounding box center [456, 149] width 200 height 20
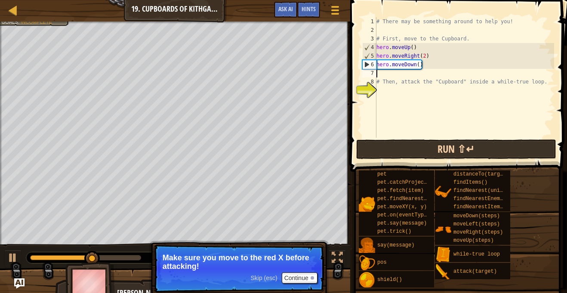
type textarea "h"
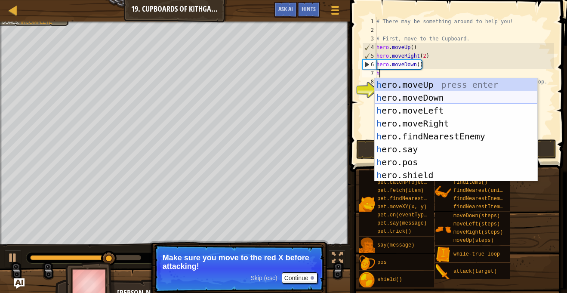
click at [426, 101] on div "h ero.moveUp press enter h ero.moveDown press enter h ero.moveLeft press enter …" at bounding box center [456, 142] width 163 height 129
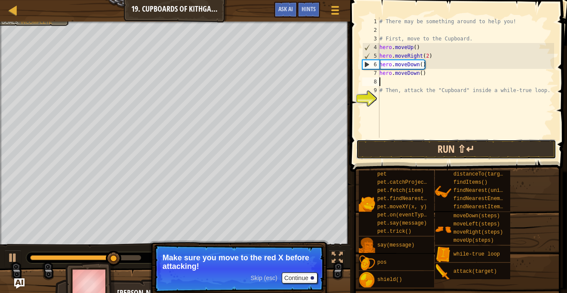
click at [415, 152] on button "Run ⇧↵" at bounding box center [456, 149] width 200 height 20
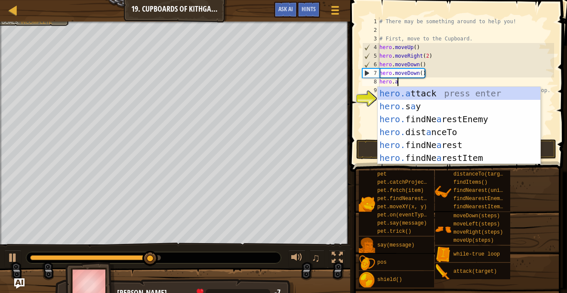
scroll to position [4, 2]
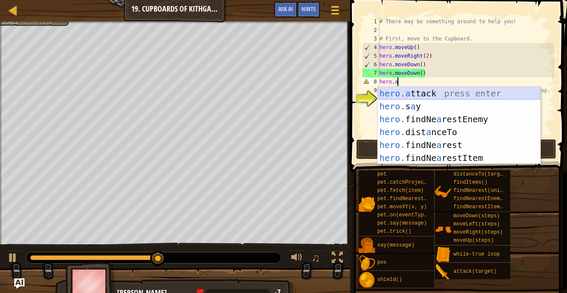
click at [428, 87] on div "hero.a ttack press enter hero. s a y press enter hero. findNe a restEnemy press…" at bounding box center [459, 138] width 163 height 103
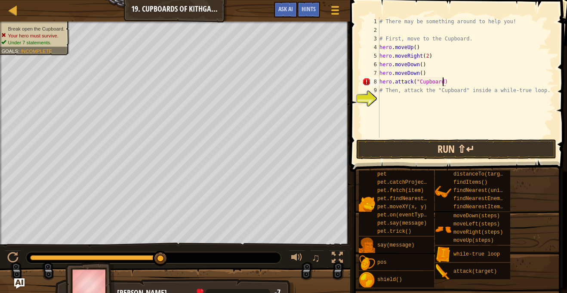
scroll to position [4, 9]
type textarea "hero.attack("Cupboard")"
click at [430, 151] on button "Run ⇧↵" at bounding box center [456, 149] width 200 height 20
